Goal: Task Accomplishment & Management: Use online tool/utility

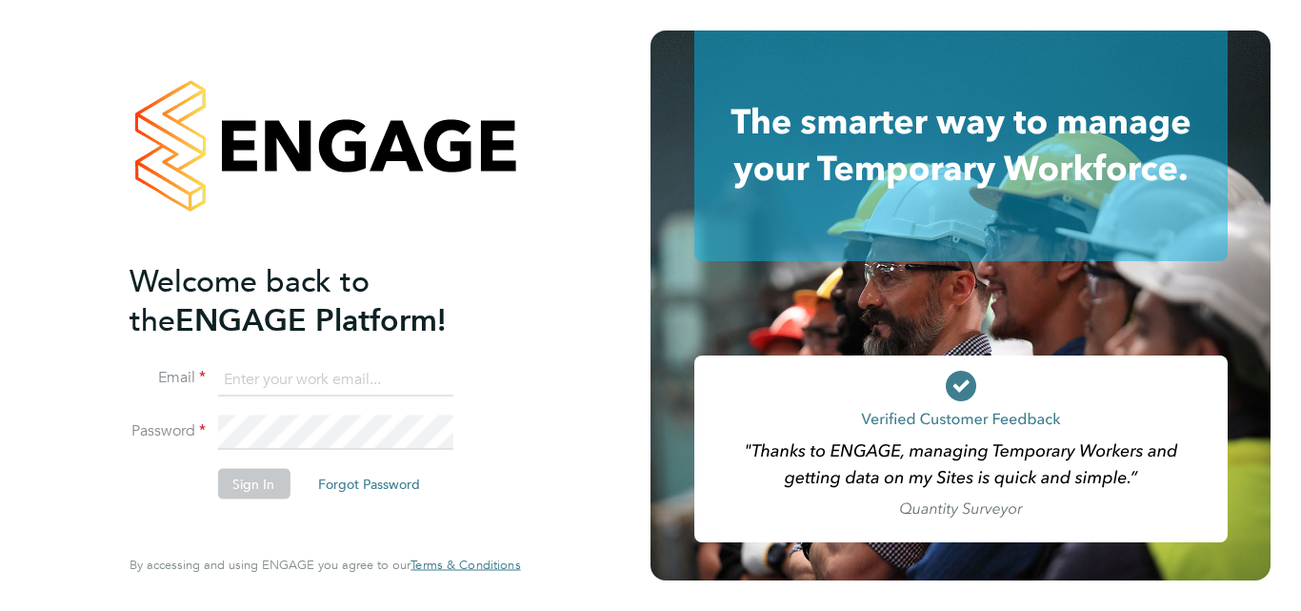
type input "robertsuckling15@gmail.com"
click at [10, 282] on div "Welcome back to the ENGAGE Platform! Email robertsuckling15@gmail.com Password …" at bounding box center [325, 305] width 651 height 611
click at [253, 472] on button "Sign In" at bounding box center [253, 483] width 72 height 30
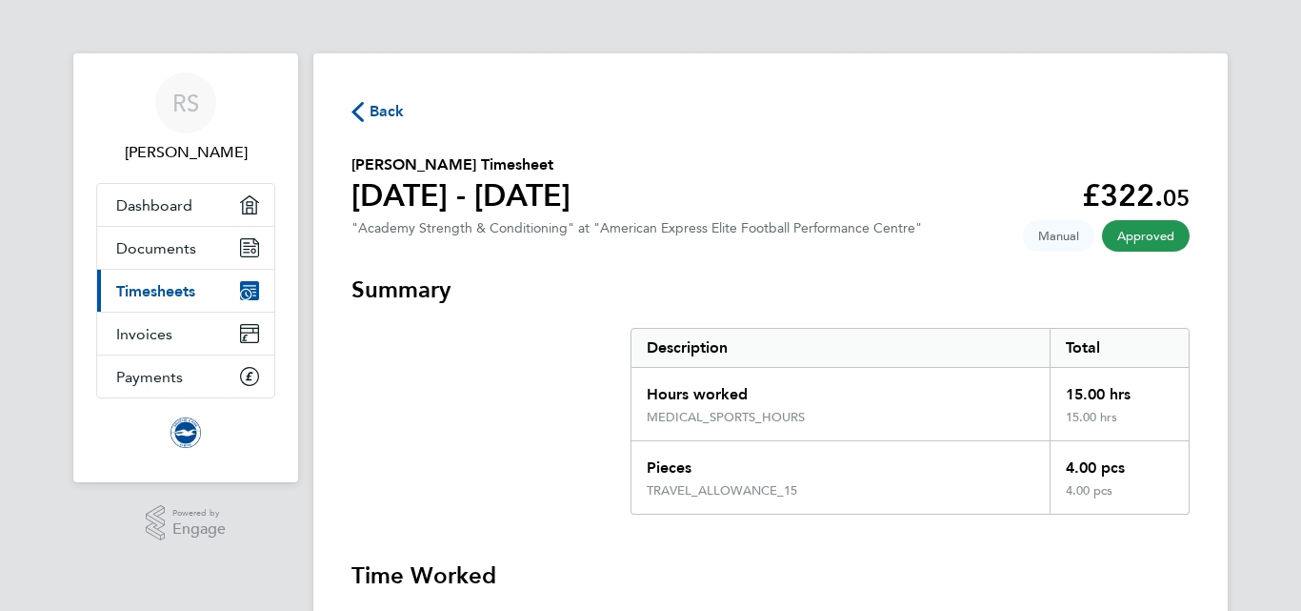
click at [377, 115] on span "Back" at bounding box center [387, 111] width 35 height 23
